Goal: Information Seeking & Learning: Learn about a topic

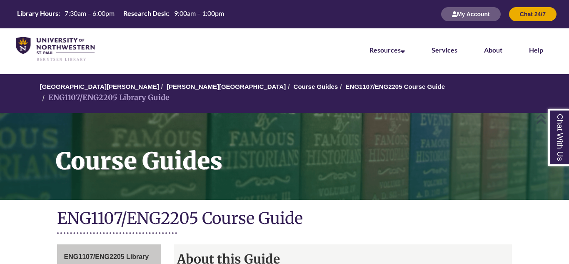
scroll to position [41, 0]
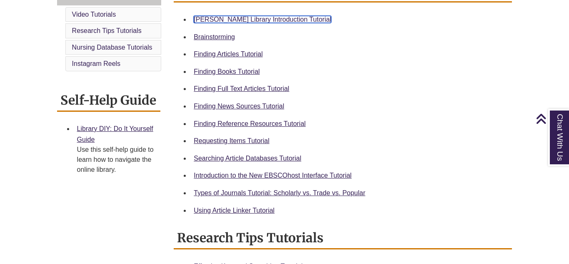
scroll to position [257, 0]
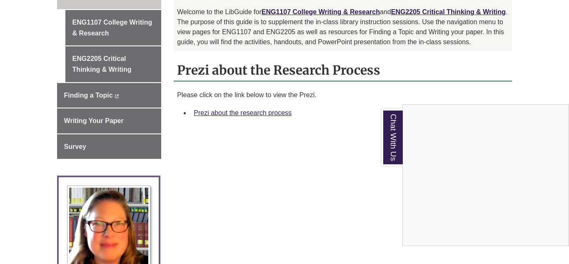
scroll to position [273, 0]
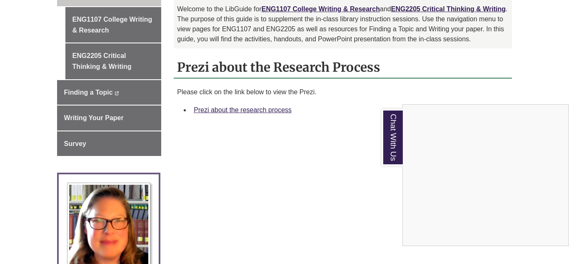
click at [269, 101] on div "Chat With Us" at bounding box center [284, 132] width 569 height 264
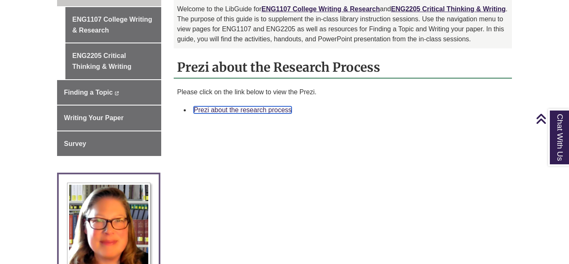
click at [235, 106] on link "Prezi about the research process" at bounding box center [243, 109] width 98 height 7
